Goal: Navigation & Orientation: Find specific page/section

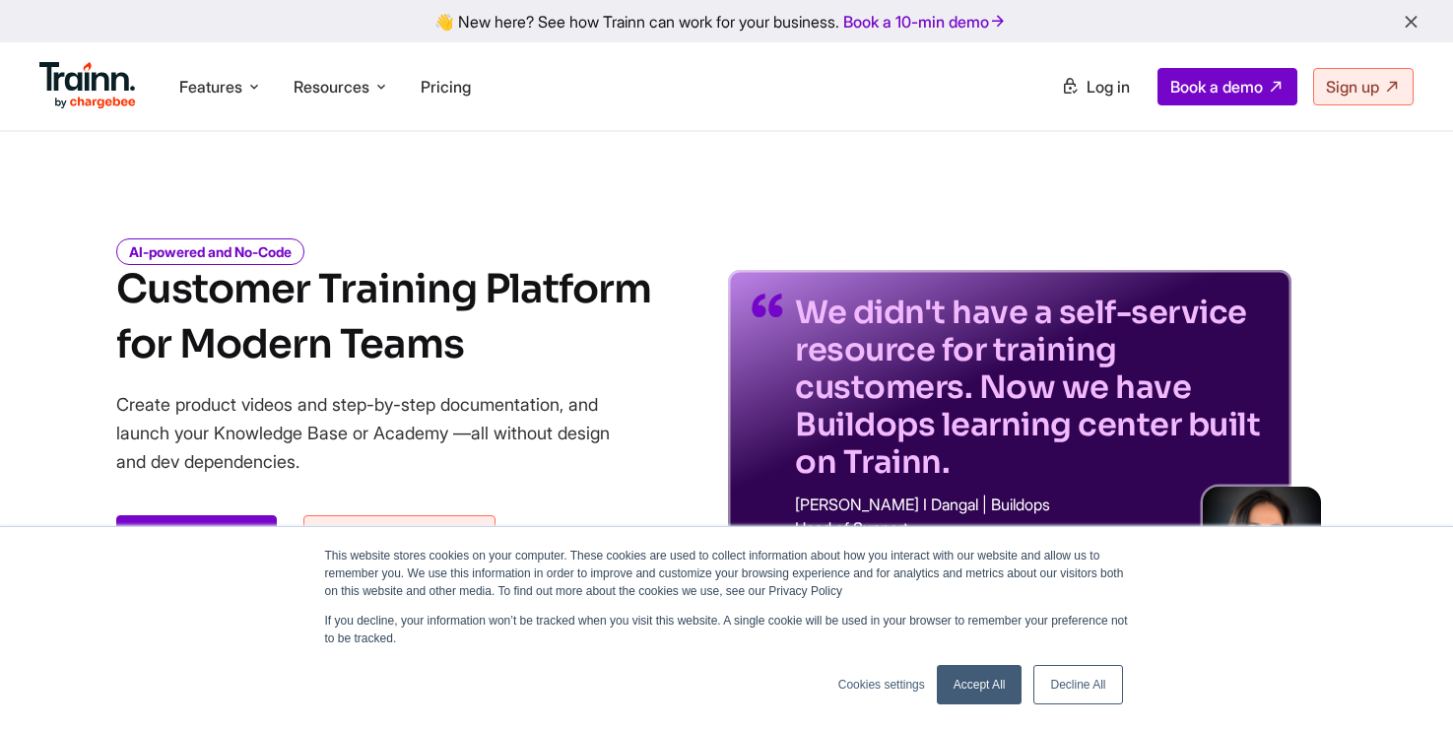
click at [997, 689] on link "Accept All" at bounding box center [980, 684] width 86 height 39
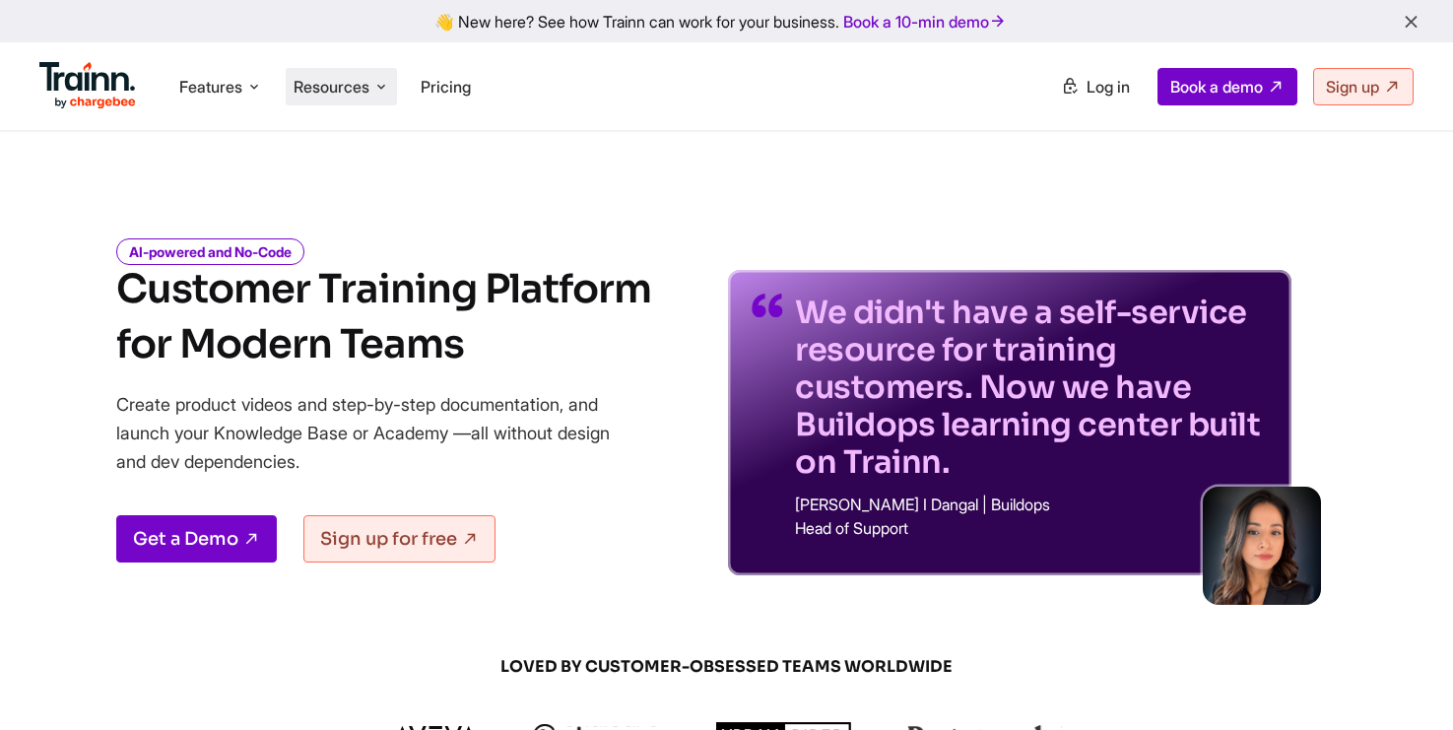
click at [356, 86] on span "Resources" at bounding box center [332, 87] width 76 height 22
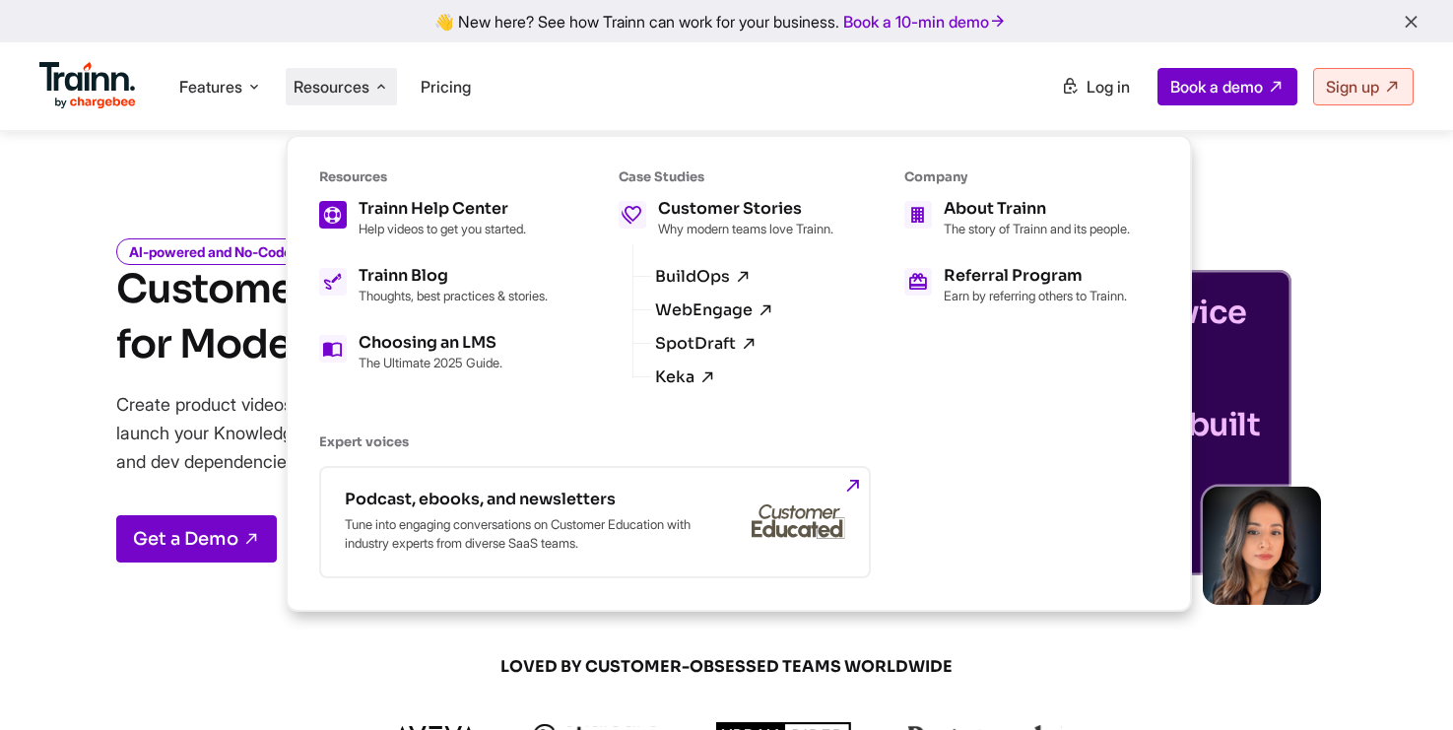
click at [429, 216] on div "Trainn Help Center" at bounding box center [442, 209] width 167 height 16
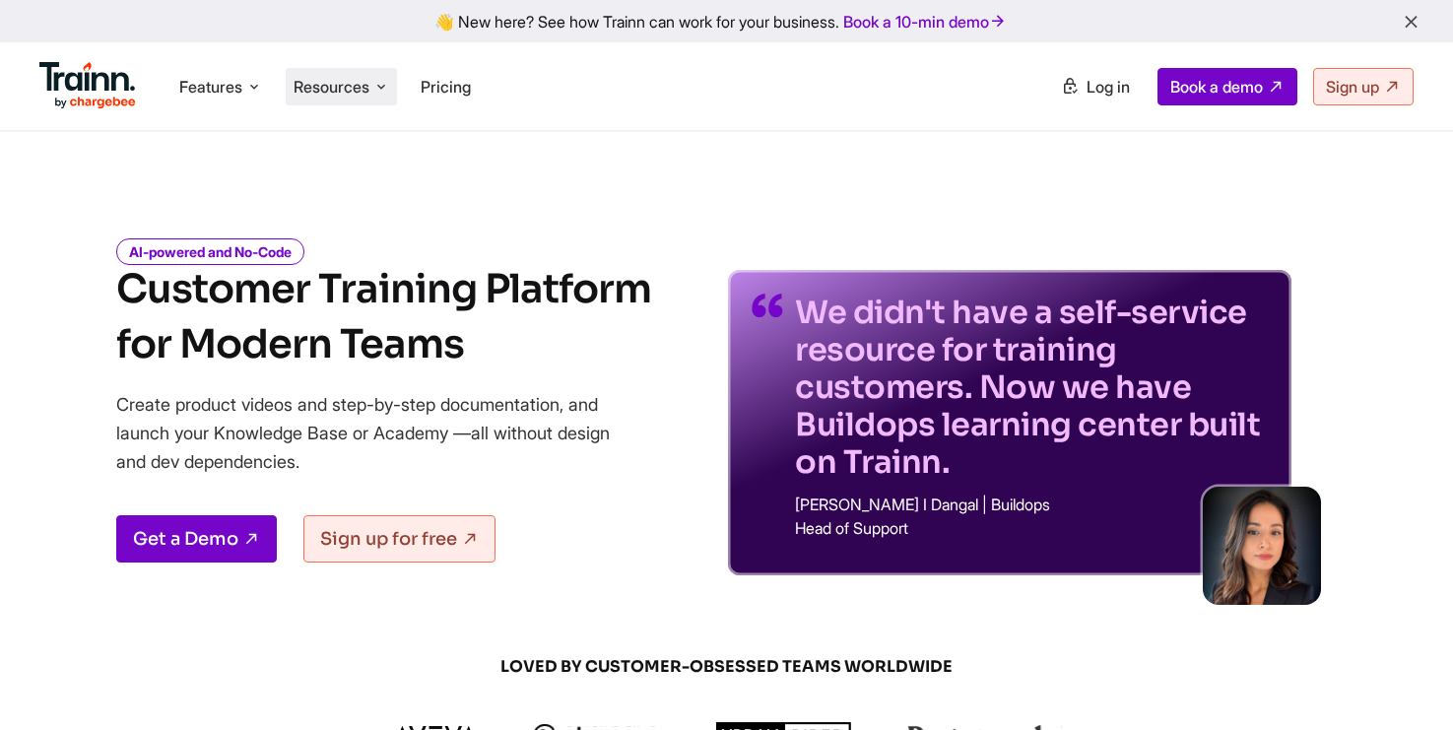
click at [368, 81] on span "Resources" at bounding box center [332, 87] width 76 height 22
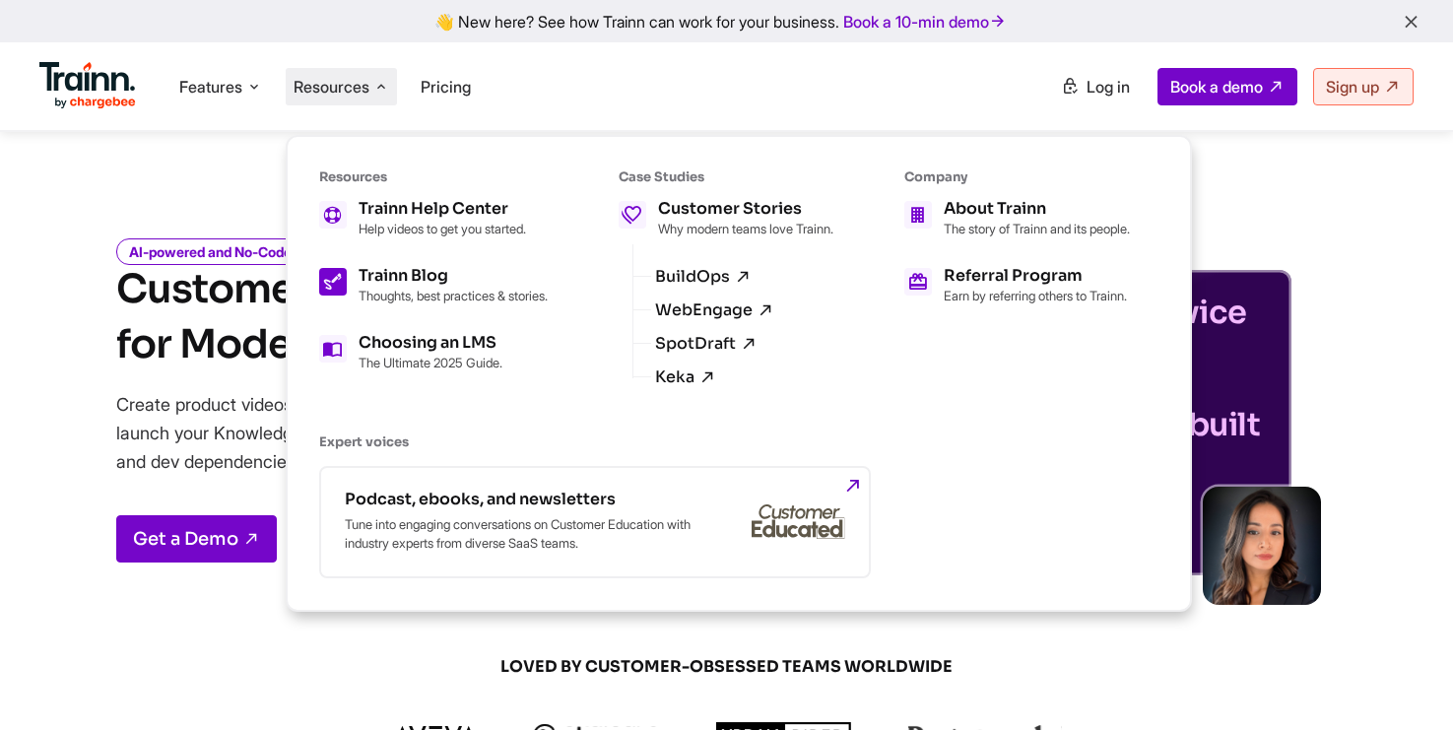
click at [397, 288] on p "Thoughts, best practices & stories." at bounding box center [453, 296] width 189 height 16
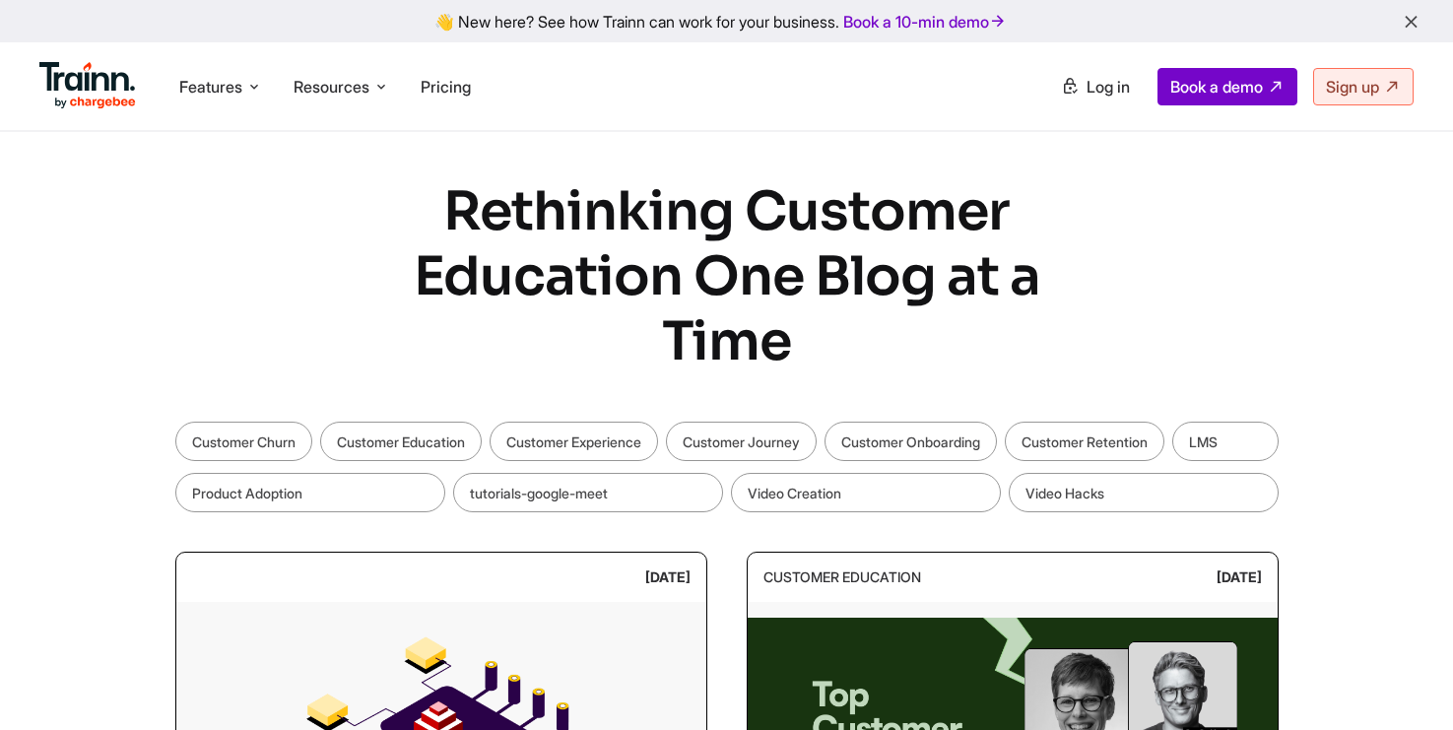
click at [1049, 89] on link "Log in" at bounding box center [1095, 86] width 93 height 35
click at [1112, 82] on span "Log in" at bounding box center [1108, 87] width 43 height 20
